Goal: Find specific page/section: Find specific page/section

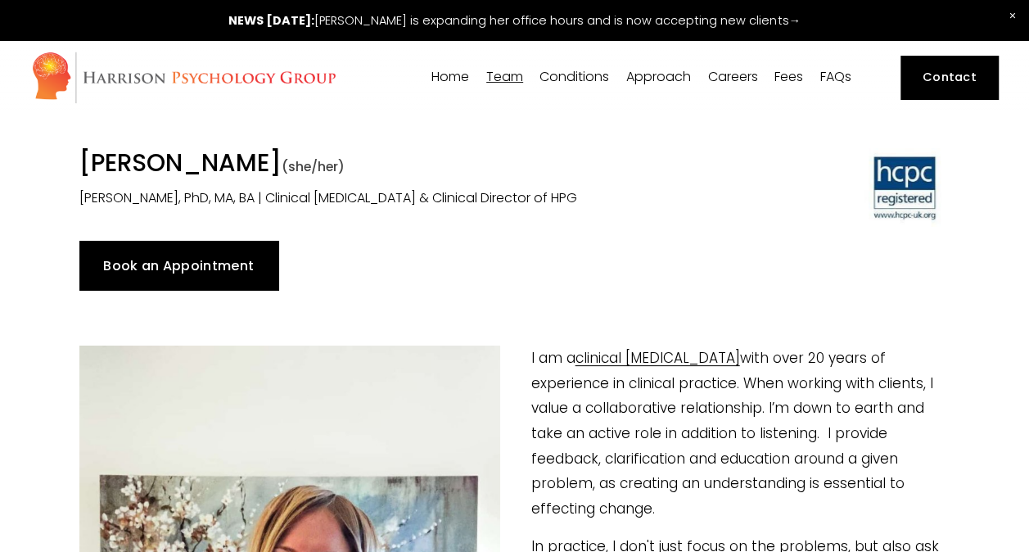
click at [792, 74] on link "Fees" at bounding box center [788, 78] width 29 height 16
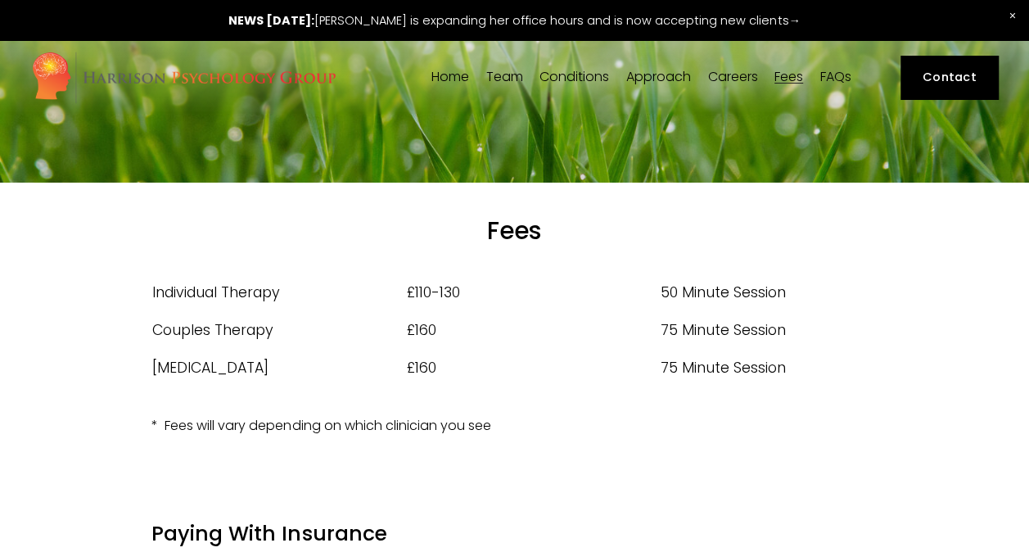
click at [404, 16] on link at bounding box center [514, 20] width 1029 height 40
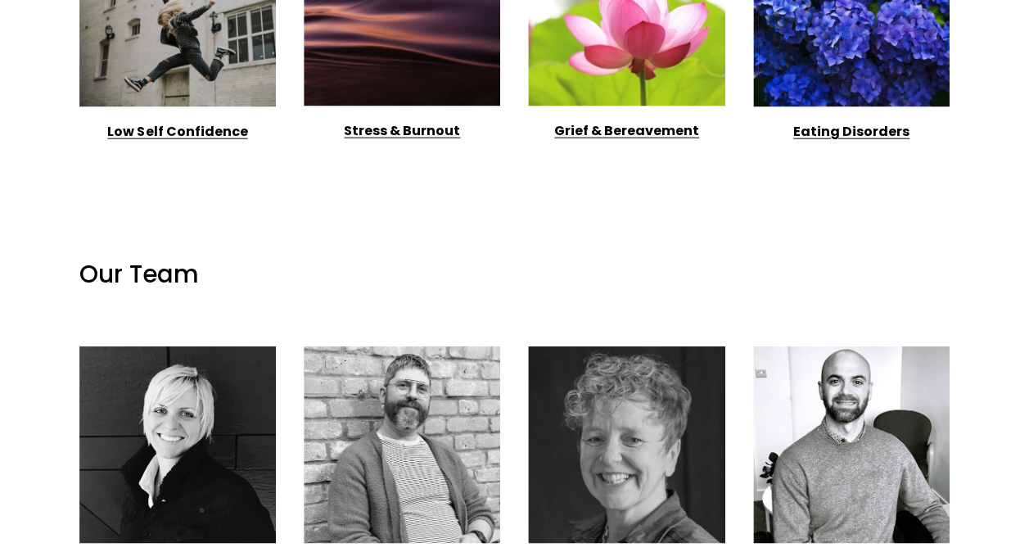
scroll to position [2047, 0]
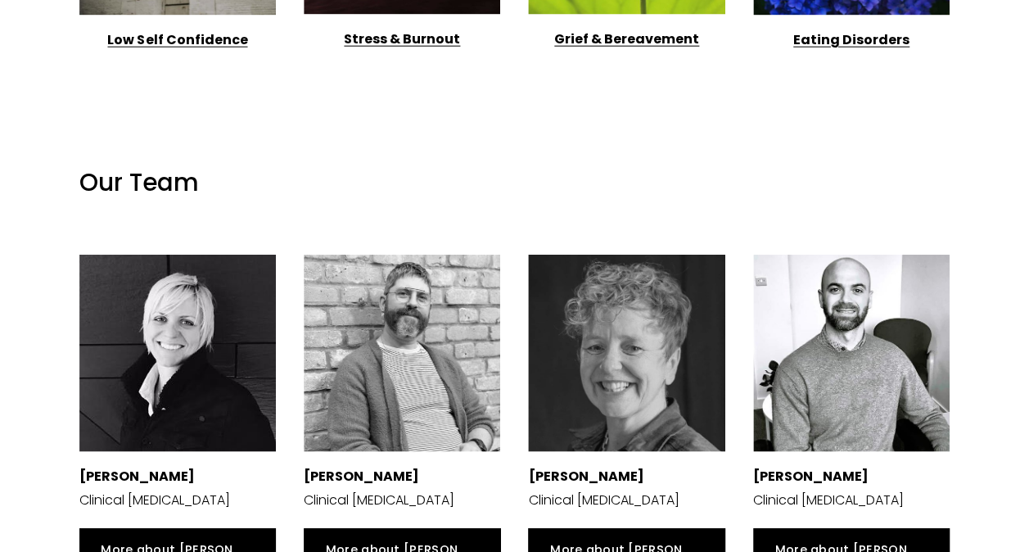
click at [676, 311] on div at bounding box center [626, 353] width 196 height 196
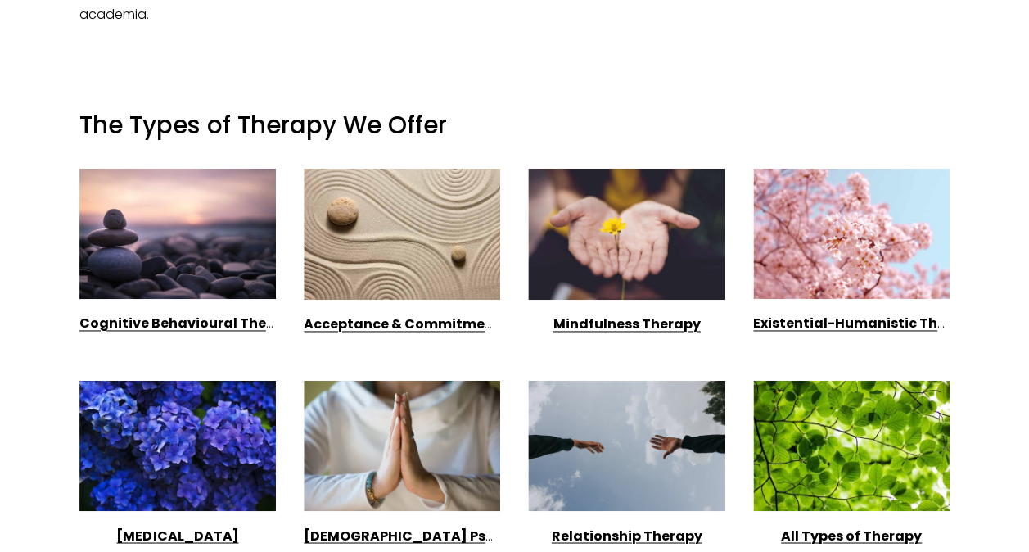
scroll to position [1064, 0]
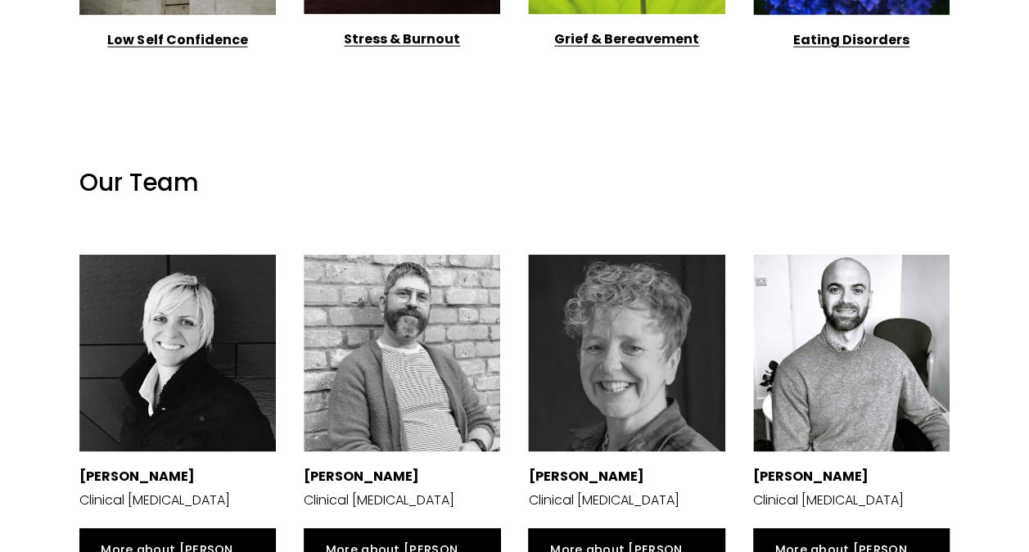
scroll to position [2456, 0]
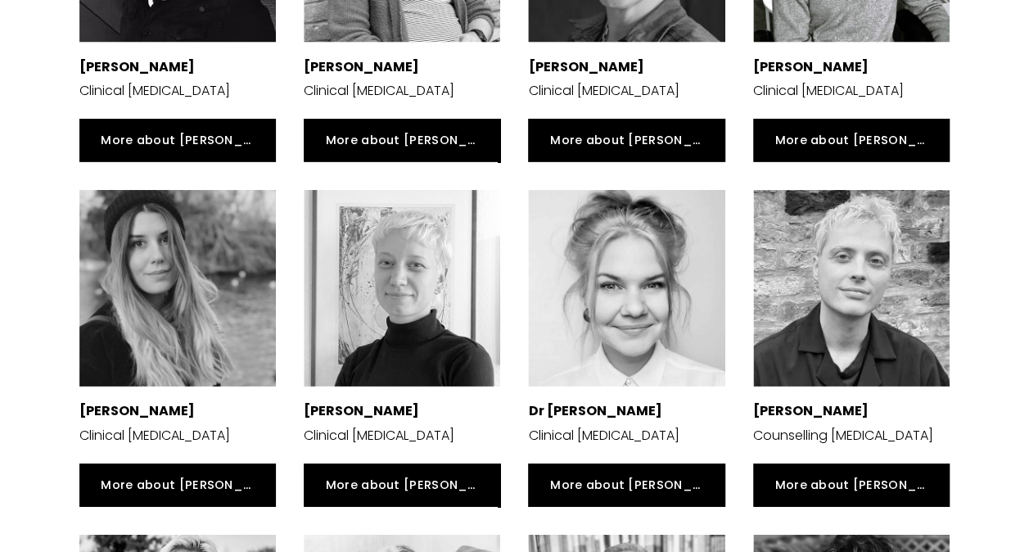
click at [124, 251] on div at bounding box center [177, 288] width 196 height 196
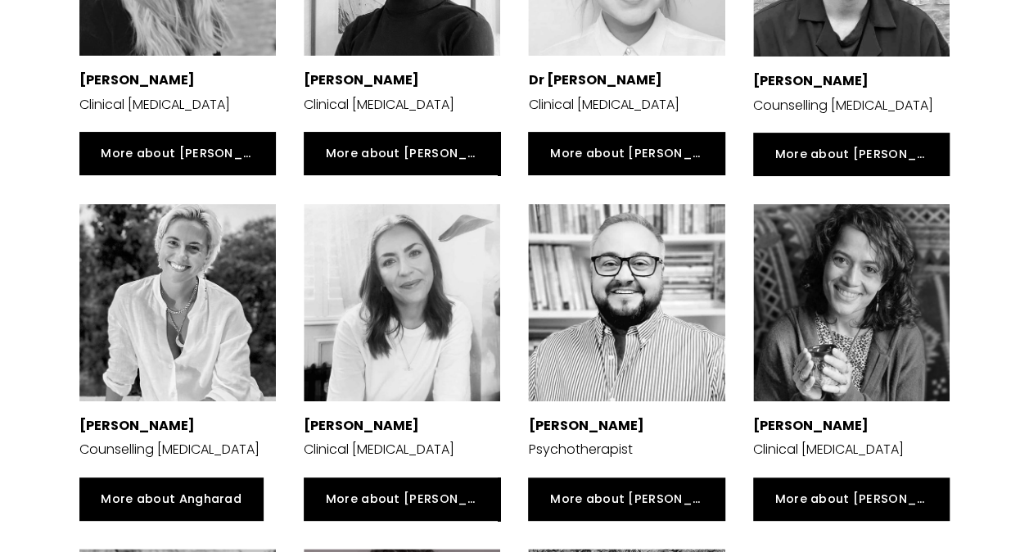
scroll to position [3193, 0]
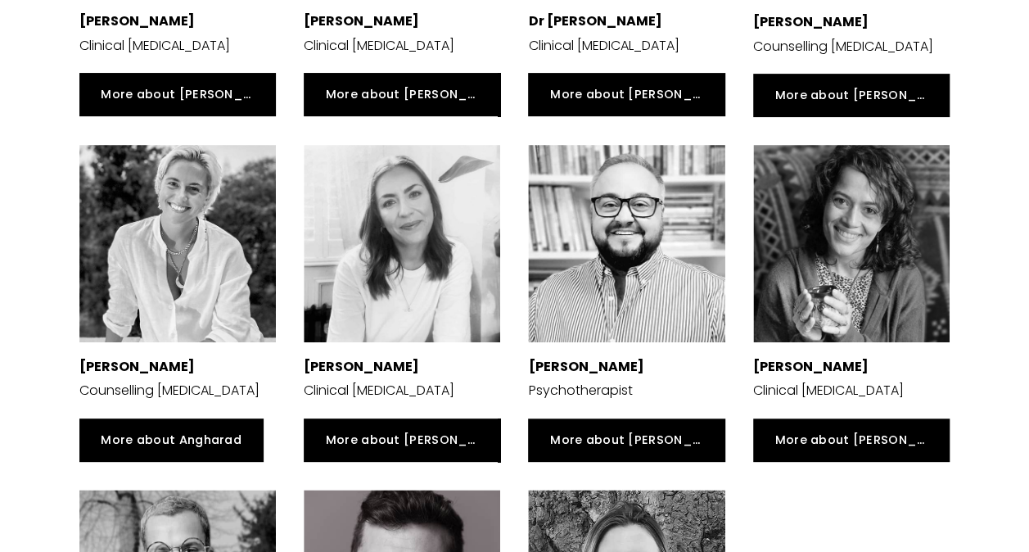
click at [354, 264] on div at bounding box center [402, 243] width 196 height 196
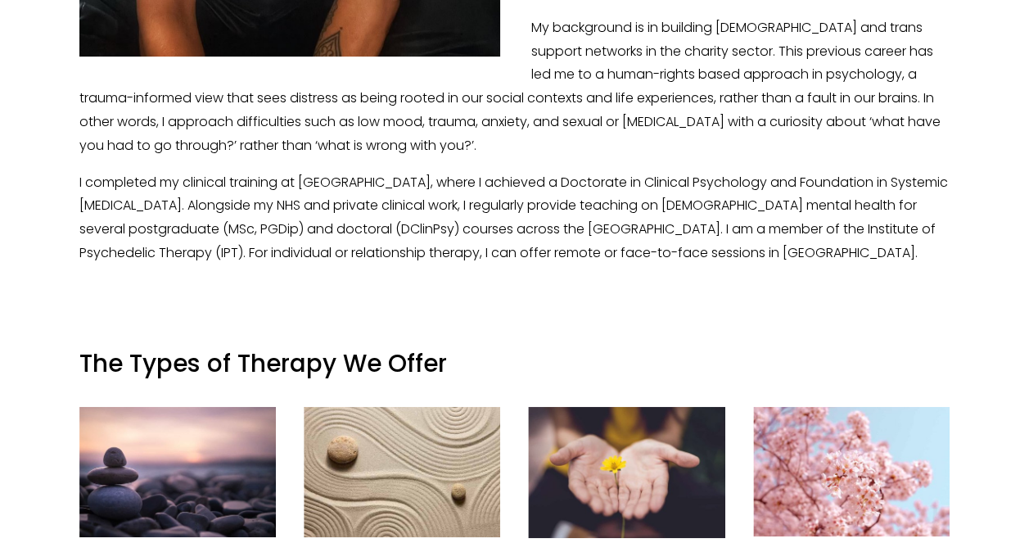
scroll to position [901, 0]
